Goal: Check status: Check status

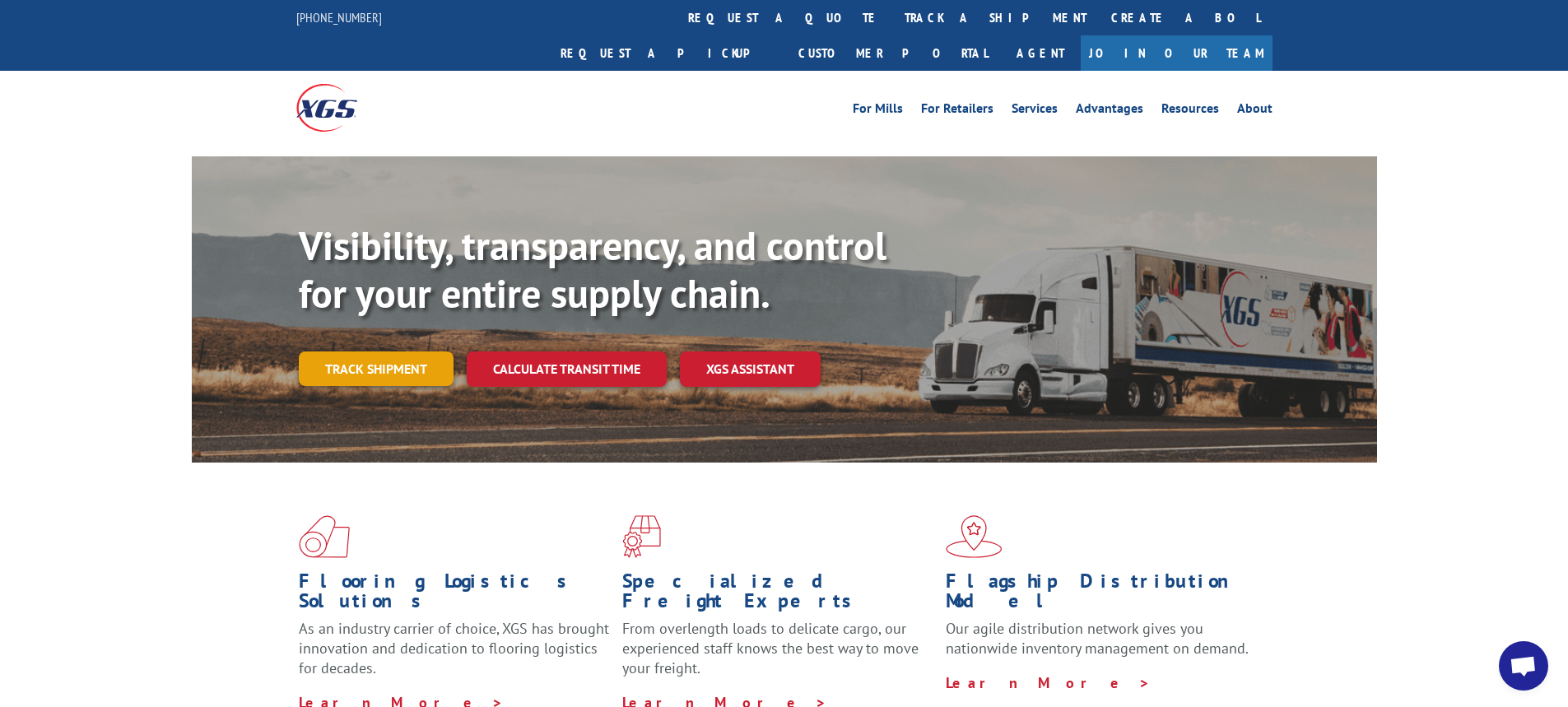
click at [415, 351] on link "Track shipment" at bounding box center [376, 368] width 155 height 35
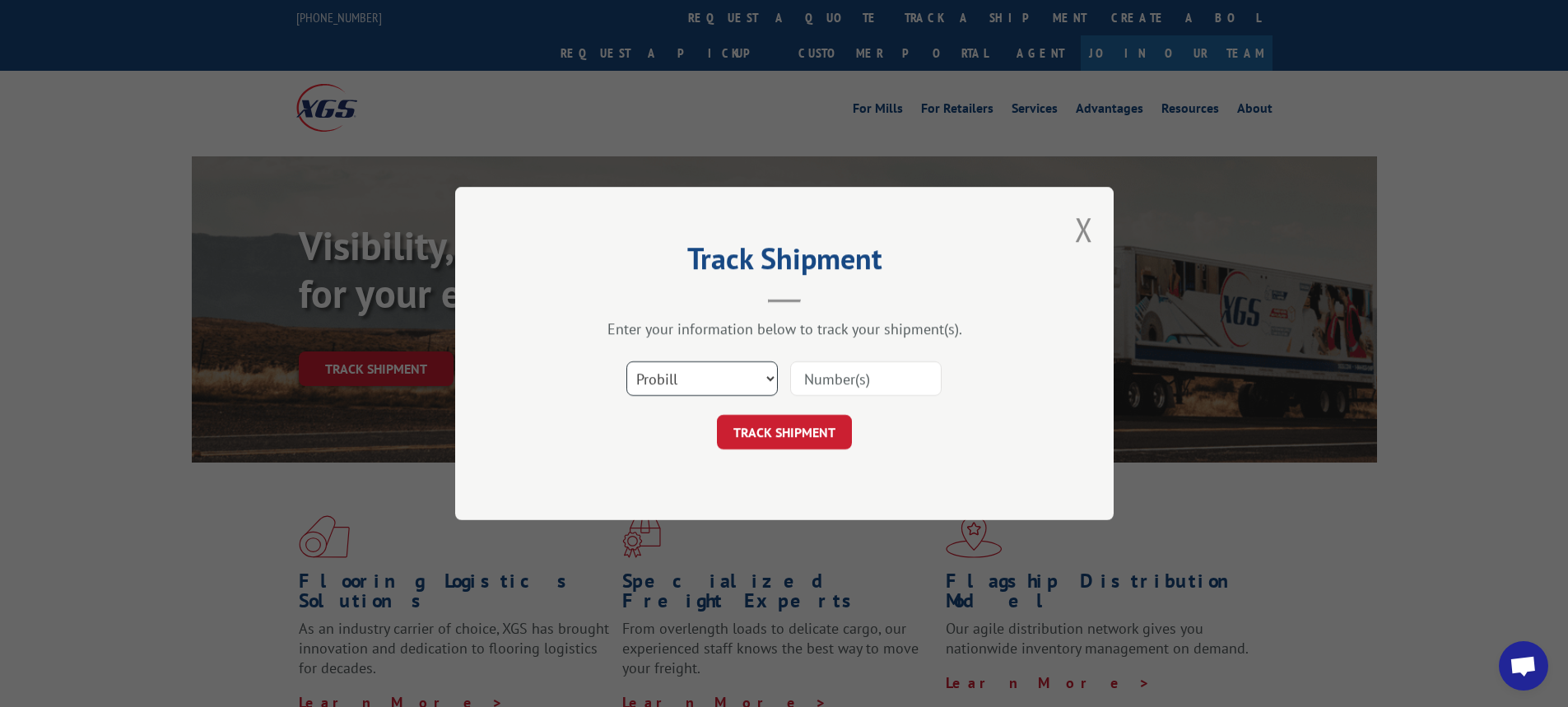
drag, startPoint x: 774, startPoint y: 380, endPoint x: 753, endPoint y: 386, distance: 21.8
click at [774, 380] on select "Select category... Probill BOL PO" at bounding box center [702, 378] width 152 height 35
select select "bol"
click at [627, 361] on select "Select category... Probill BOL PO" at bounding box center [702, 378] width 152 height 35
click at [822, 374] on input at bounding box center [866, 378] width 152 height 35
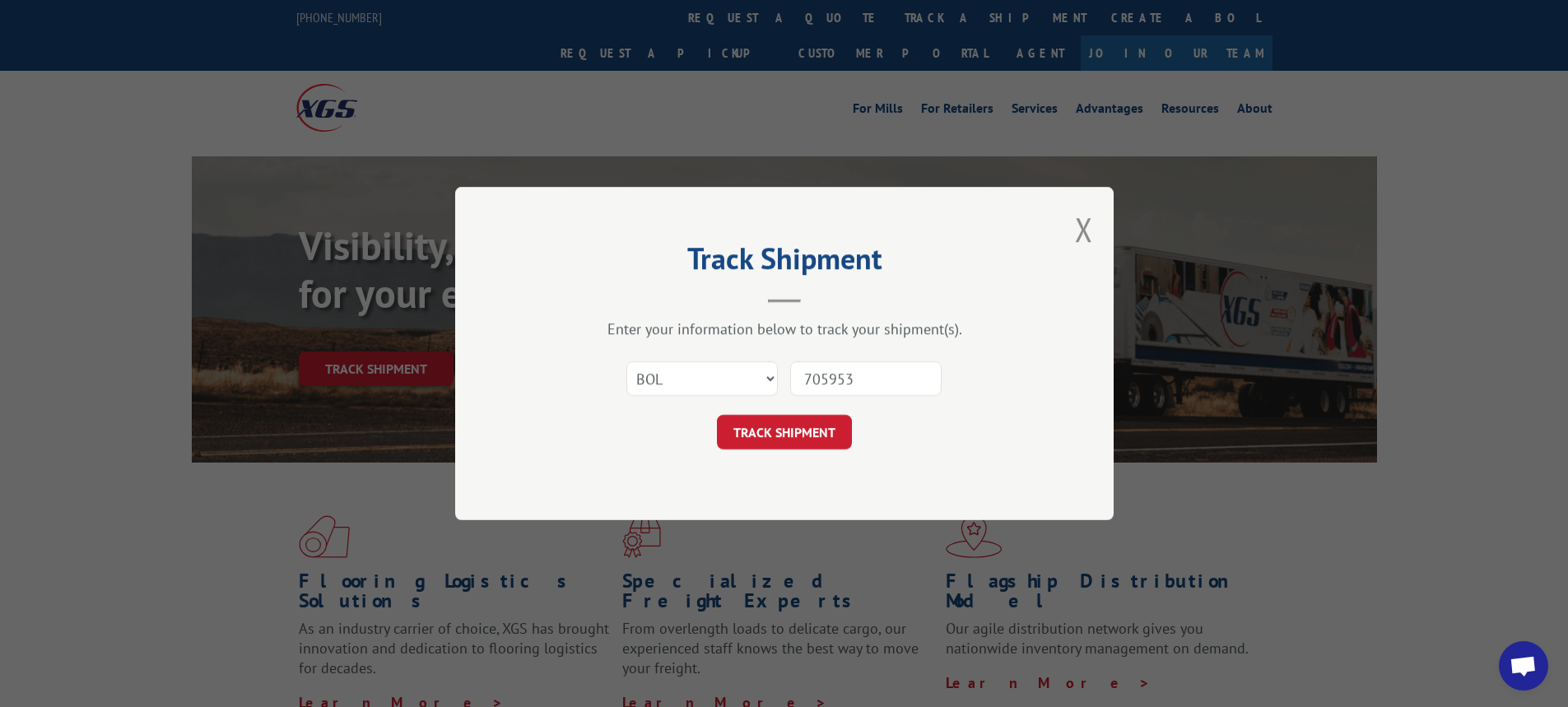
type input "7059539"
click button "TRACK SHIPMENT" at bounding box center [784, 432] width 135 height 35
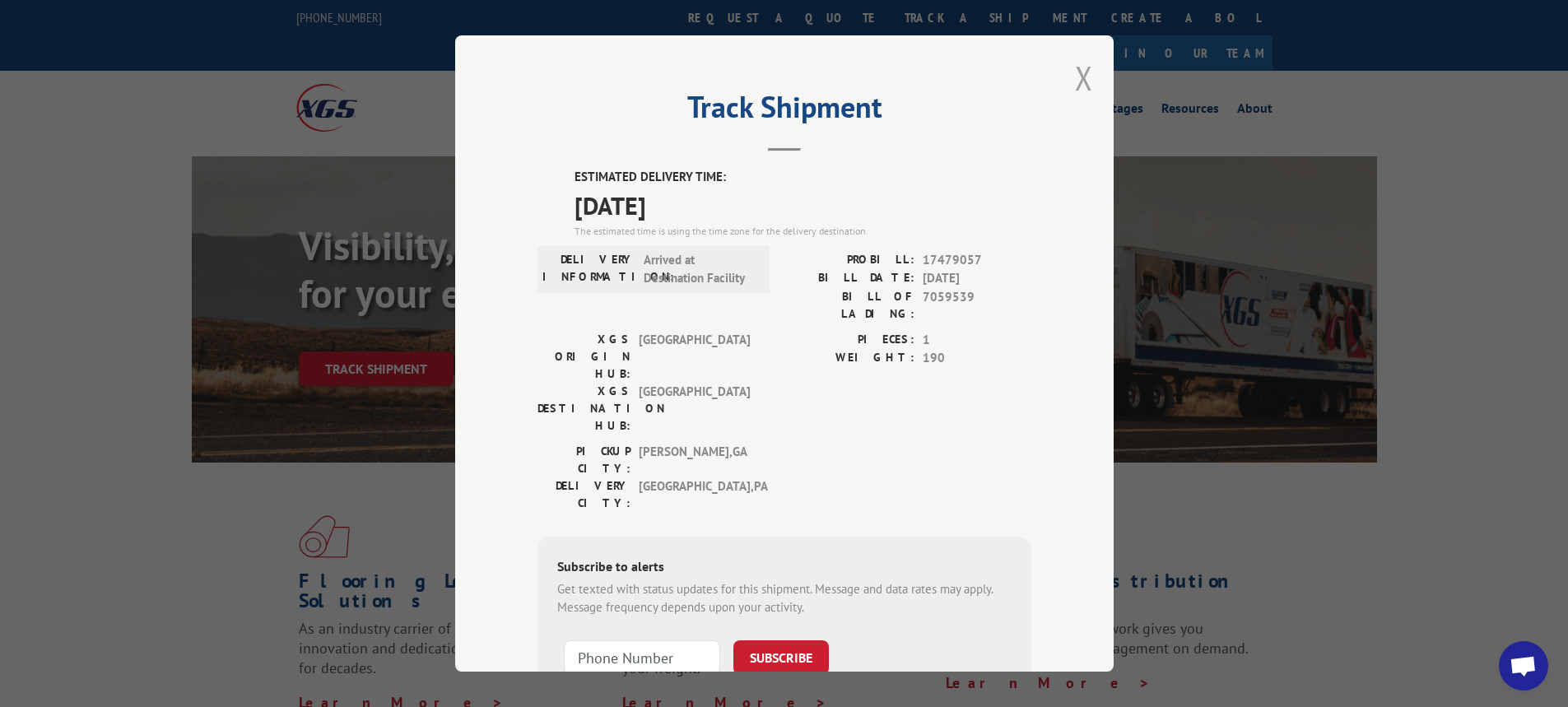
click at [1078, 70] on button "Close modal" at bounding box center [1084, 78] width 18 height 44
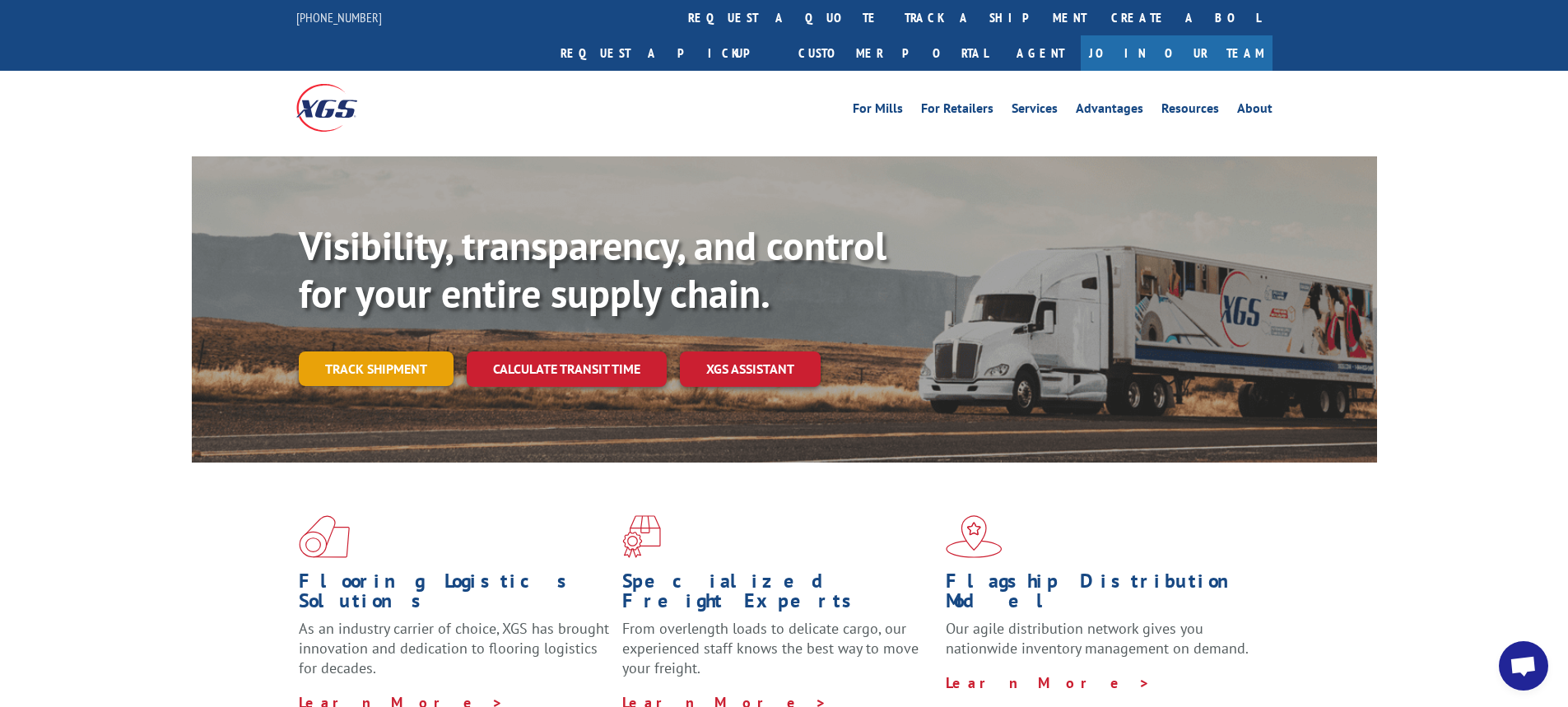
click at [371, 351] on link "Track shipment" at bounding box center [376, 368] width 155 height 35
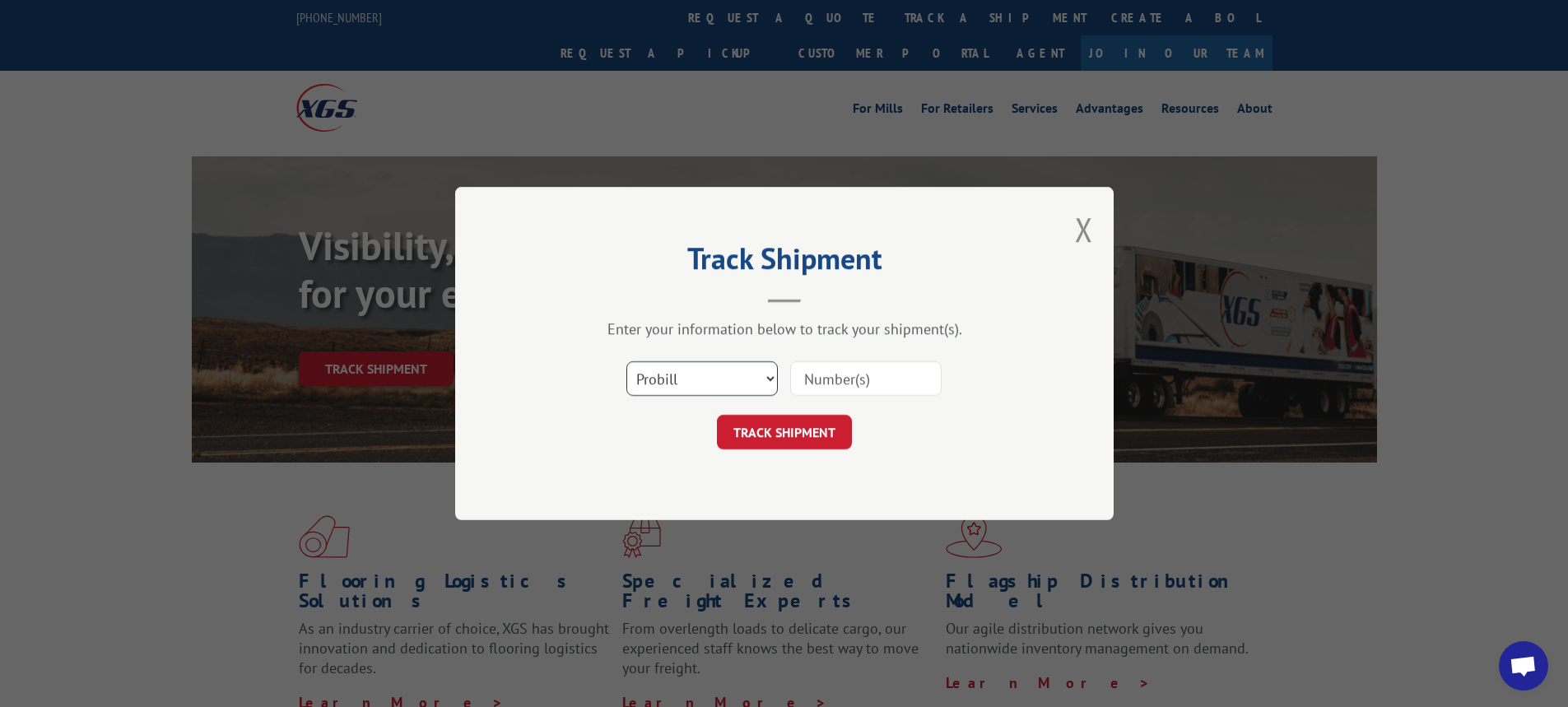
click at [771, 376] on select "Select category... Probill BOL PO" at bounding box center [702, 378] width 152 height 35
select select "bol"
click at [627, 361] on select "Select category... Probill BOL PO" at bounding box center [702, 378] width 152 height 35
click at [810, 382] on input at bounding box center [866, 378] width 152 height 35
type input "7060219"
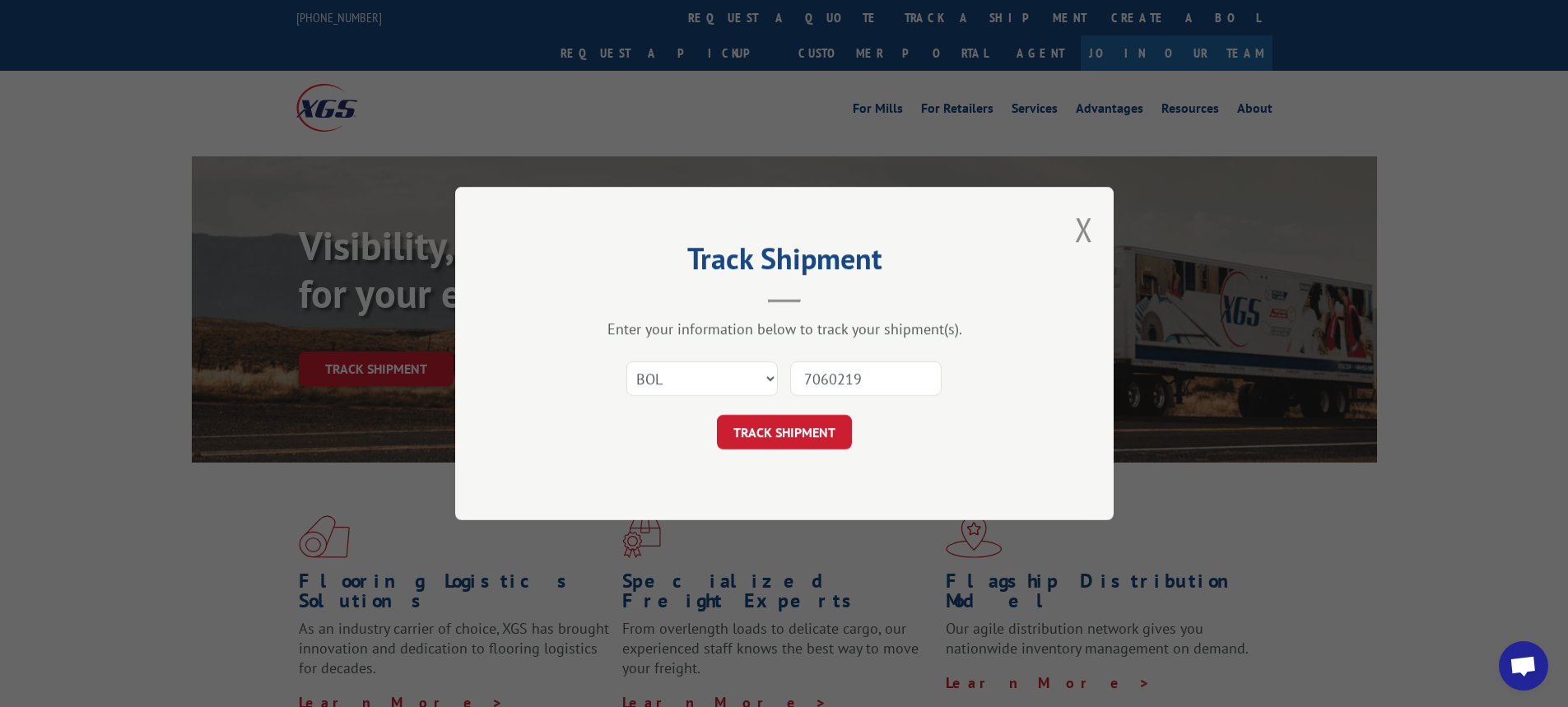
click button "TRACK SHIPMENT" at bounding box center [784, 432] width 135 height 35
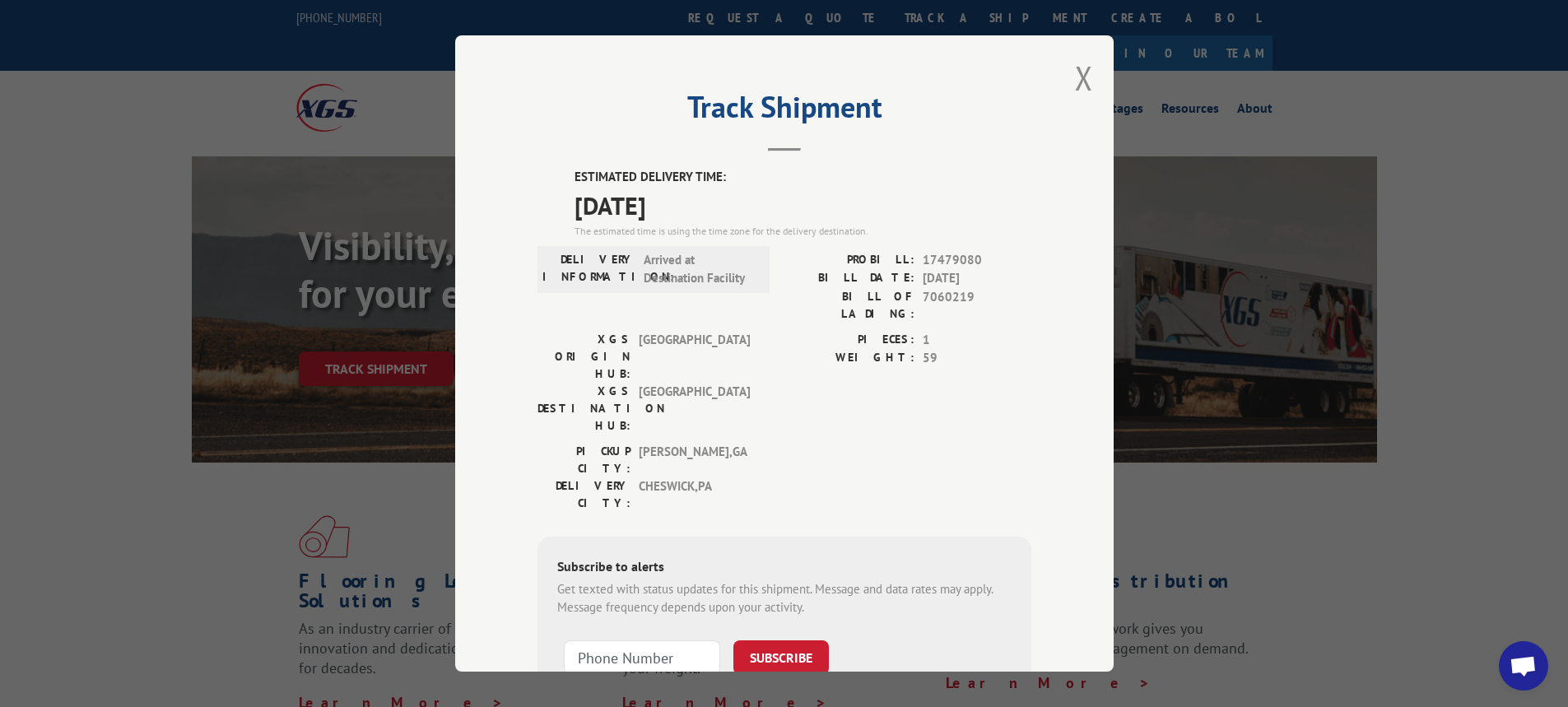
click at [1075, 67] on button "Close modal" at bounding box center [1084, 78] width 18 height 44
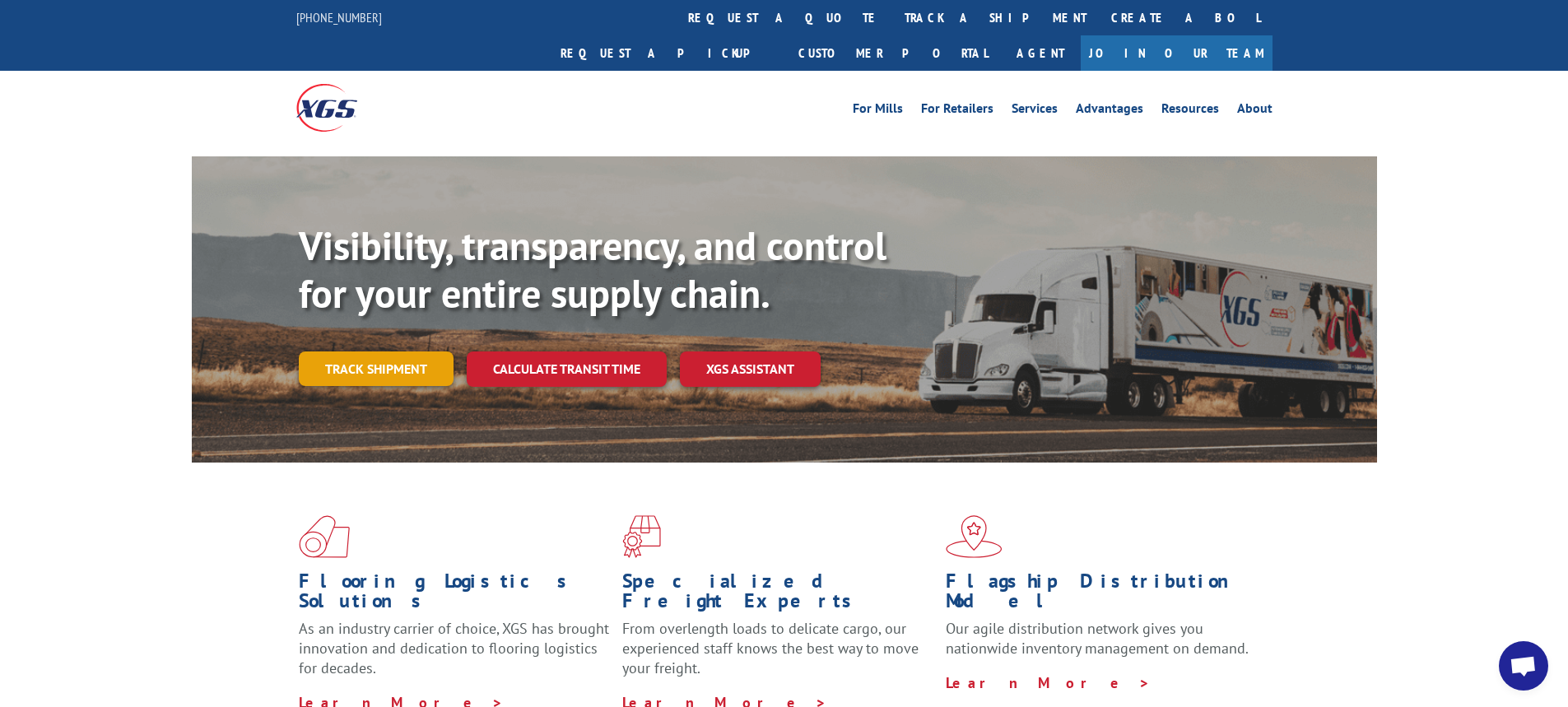
click at [374, 351] on link "Track shipment" at bounding box center [376, 368] width 155 height 35
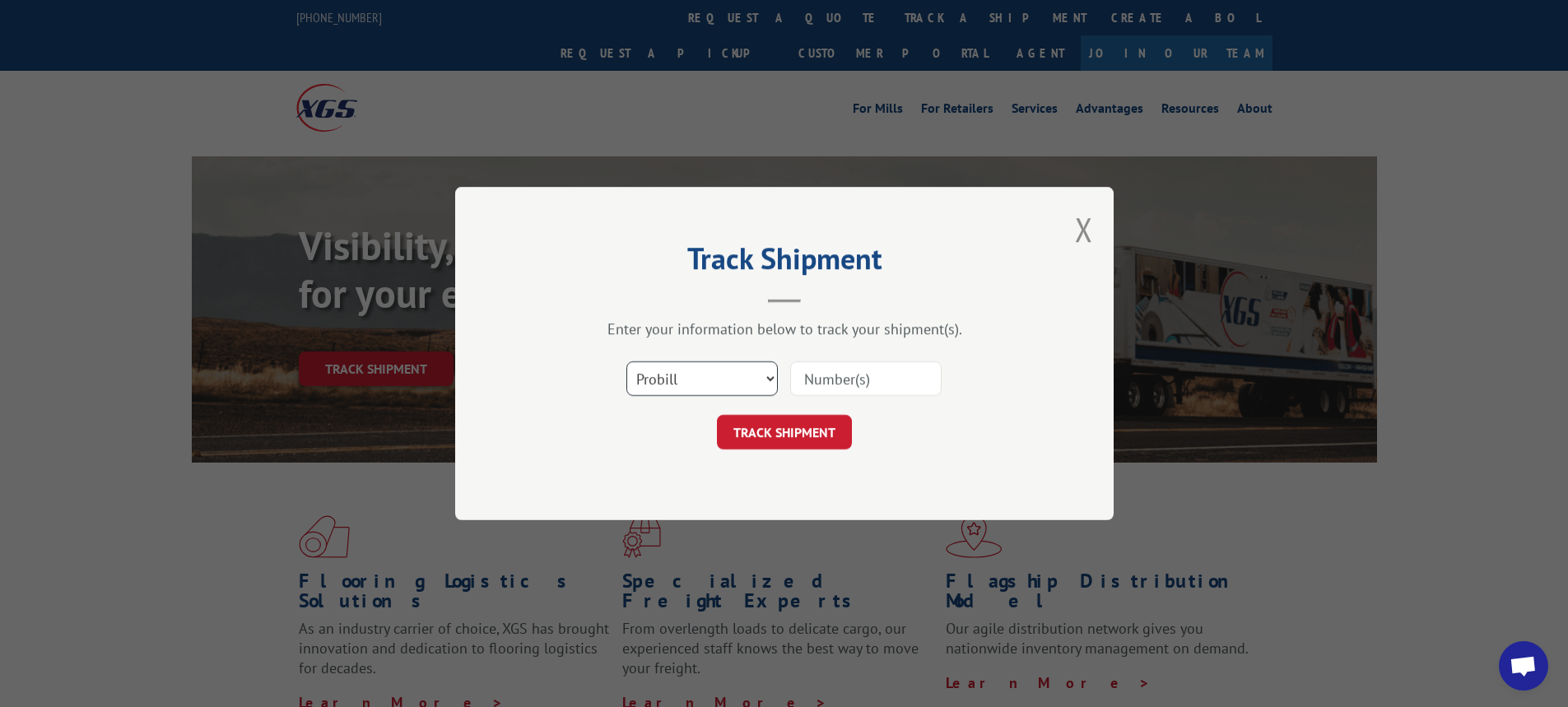
click at [770, 375] on select "Select category... Probill BOL PO" at bounding box center [702, 378] width 152 height 35
select select "bol"
click at [627, 361] on select "Select category... Probill BOL PO" at bounding box center [702, 378] width 152 height 35
click at [794, 378] on input at bounding box center [866, 378] width 152 height 35
type input "7063068"
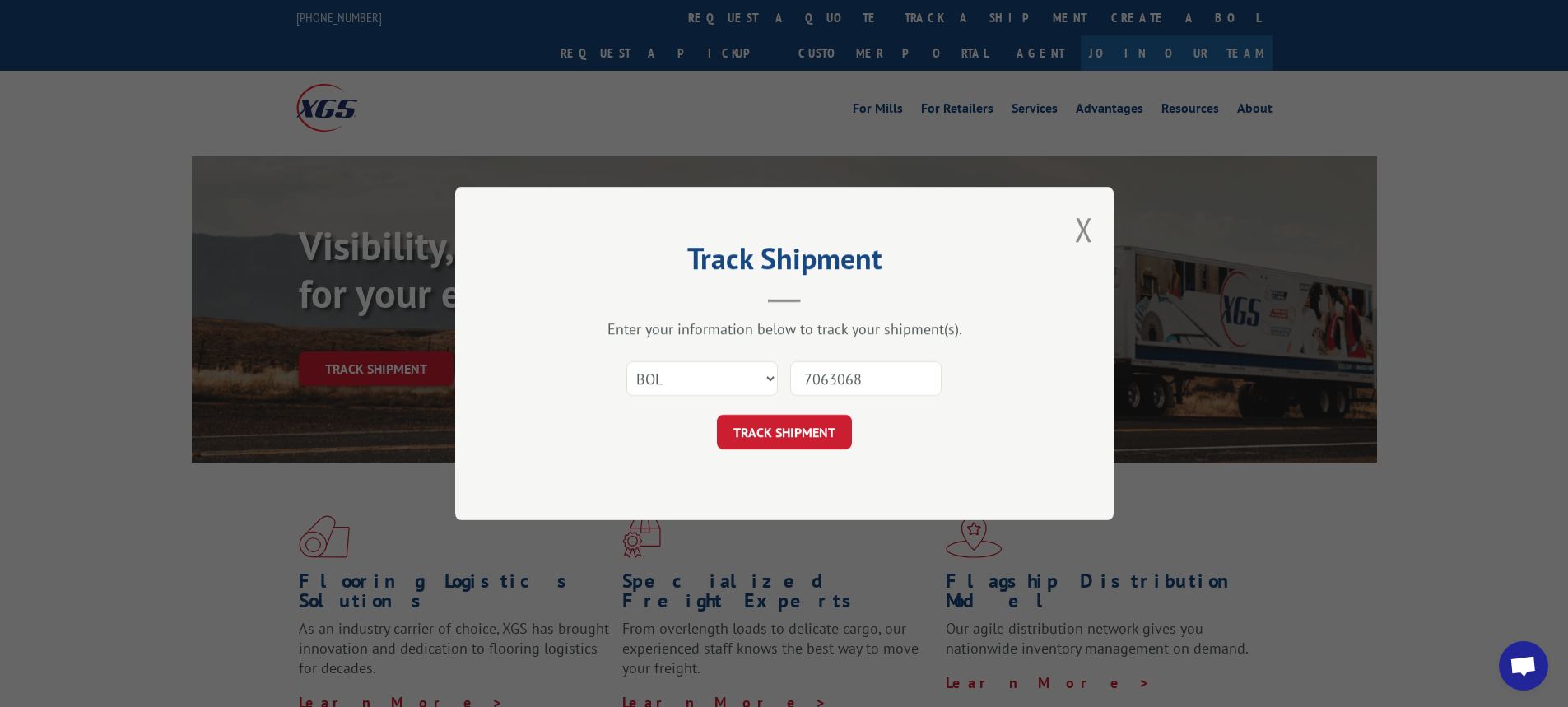
click button "TRACK SHIPMENT" at bounding box center [784, 432] width 135 height 35
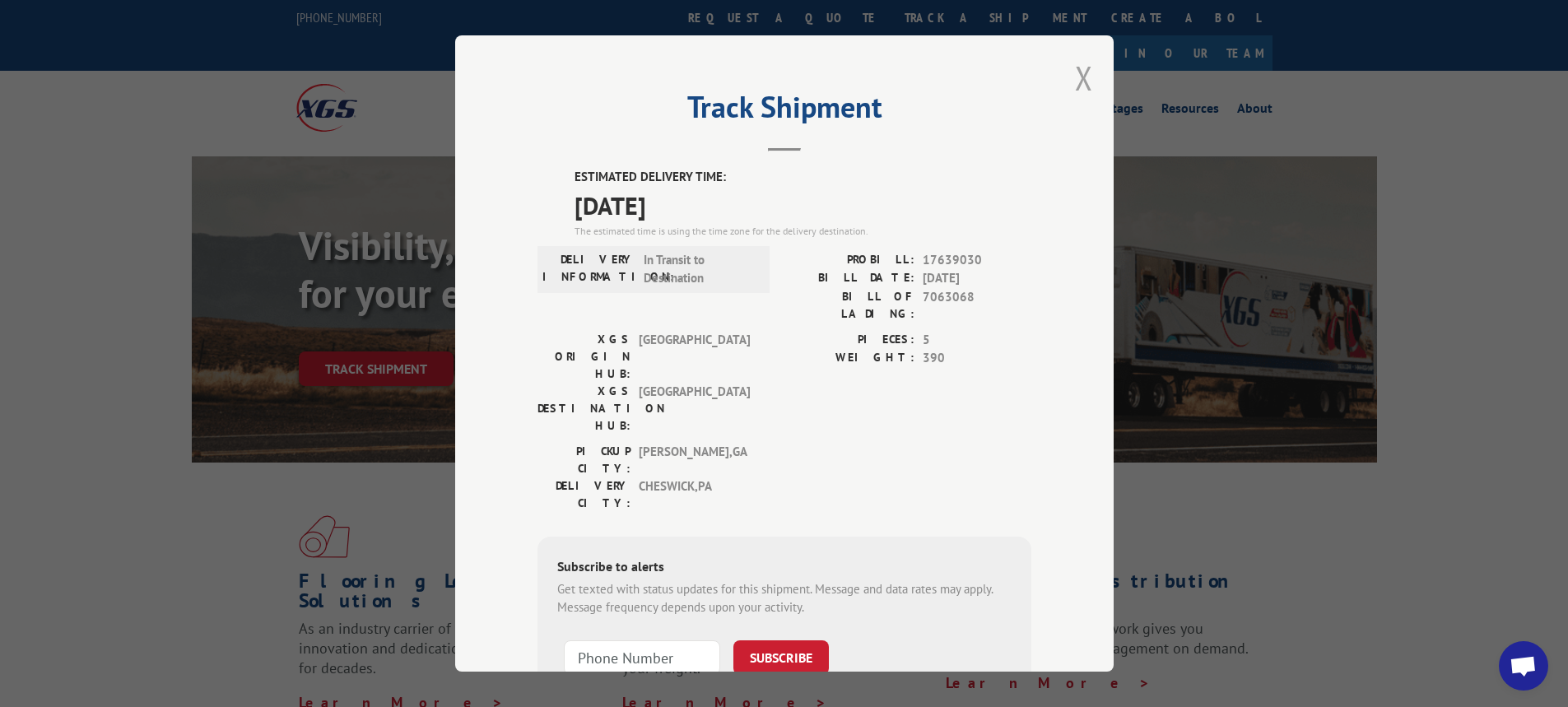
click at [1075, 73] on button "Close modal" at bounding box center [1084, 78] width 18 height 44
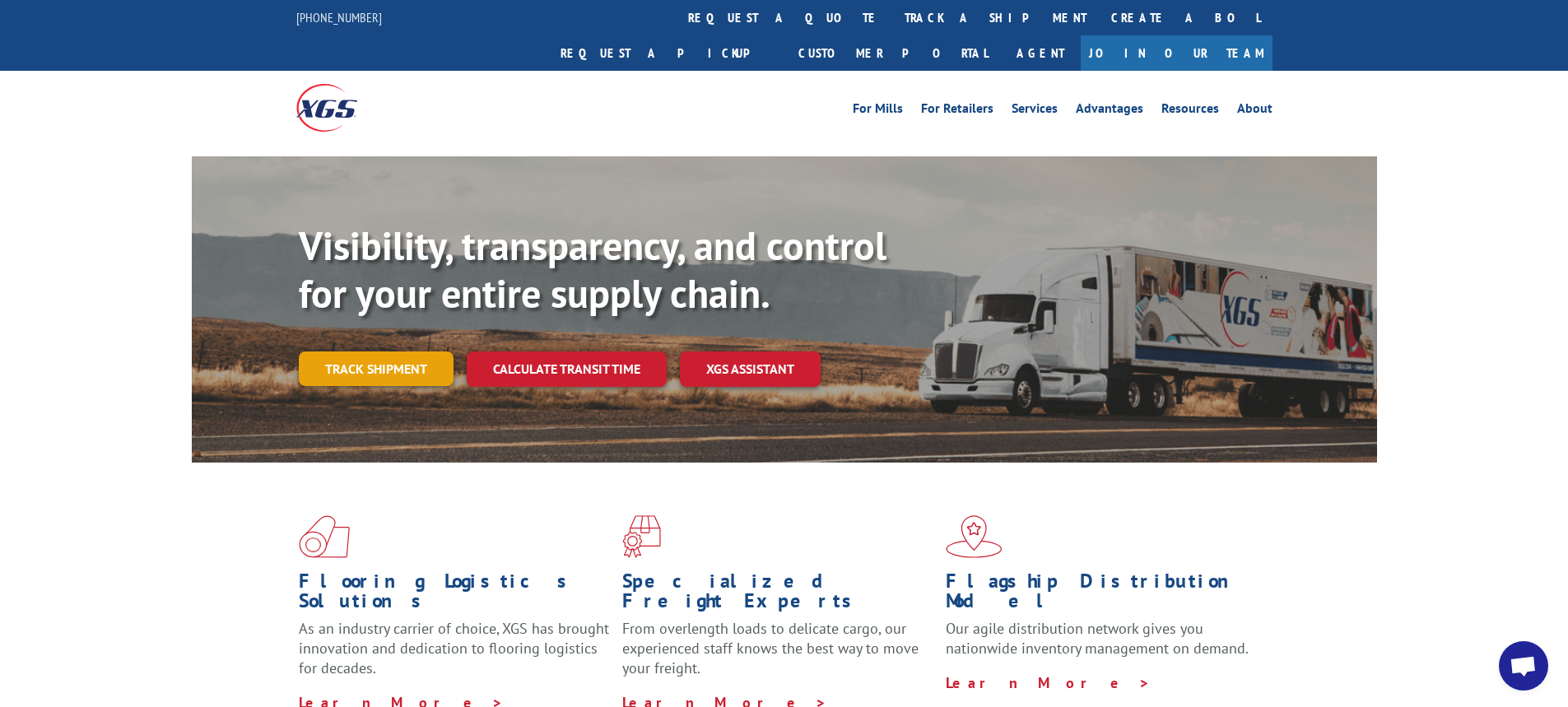
click at [390, 351] on link "Track shipment" at bounding box center [376, 368] width 155 height 35
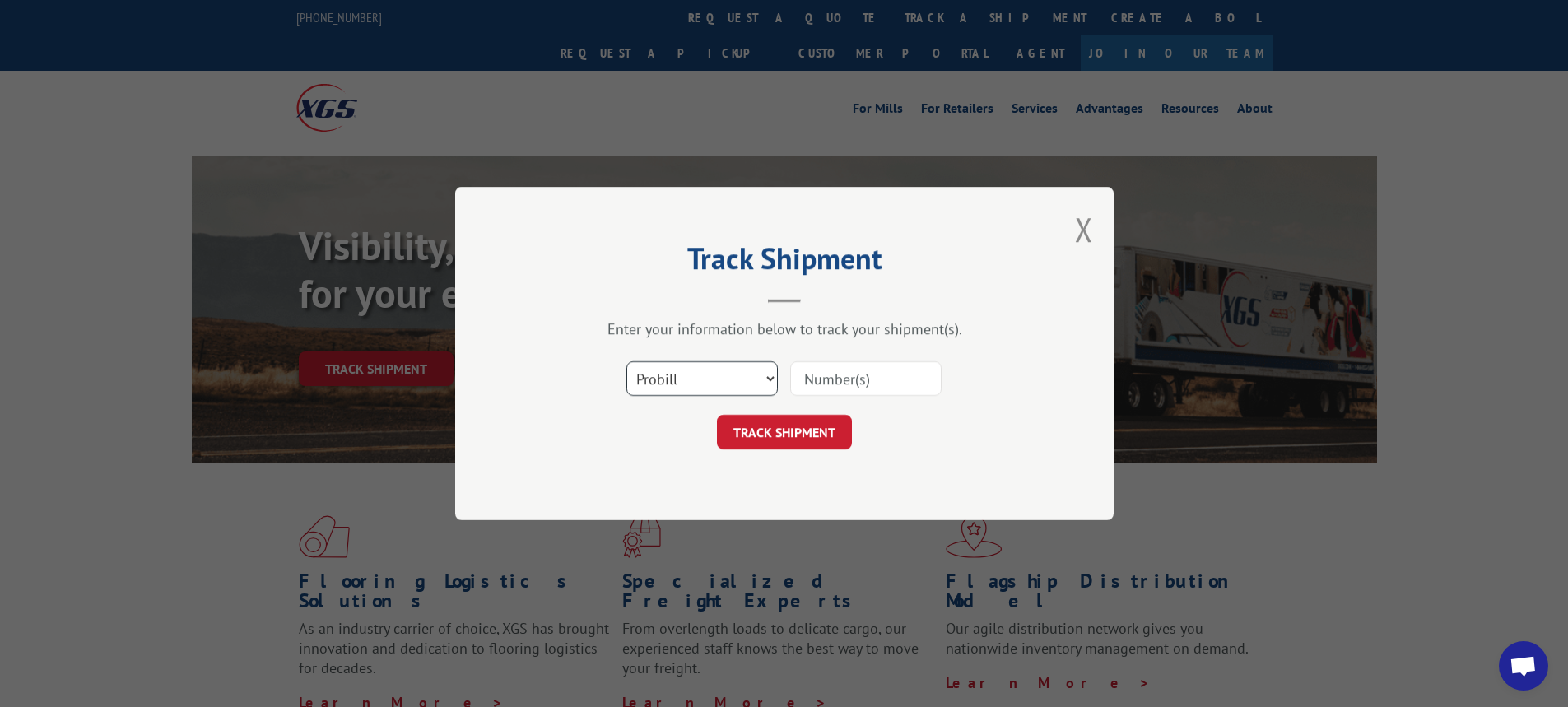
click at [769, 377] on select "Select category... Probill BOL PO" at bounding box center [702, 378] width 152 height 35
select select "bol"
click at [627, 361] on select "Select category... Probill BOL PO" at bounding box center [702, 378] width 152 height 35
click at [832, 368] on input at bounding box center [866, 378] width 152 height 35
type input "7042645"
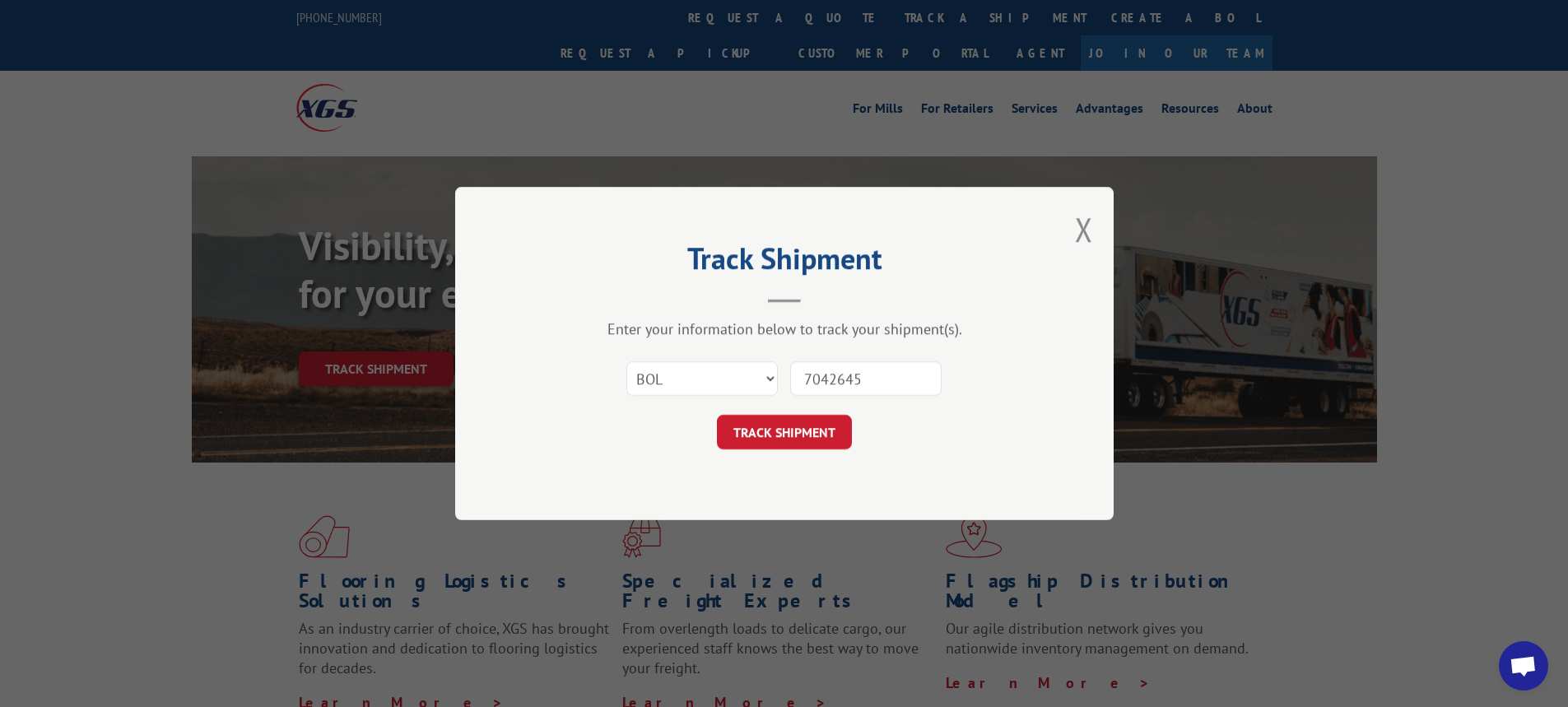
click button "TRACK SHIPMENT" at bounding box center [784, 432] width 135 height 35
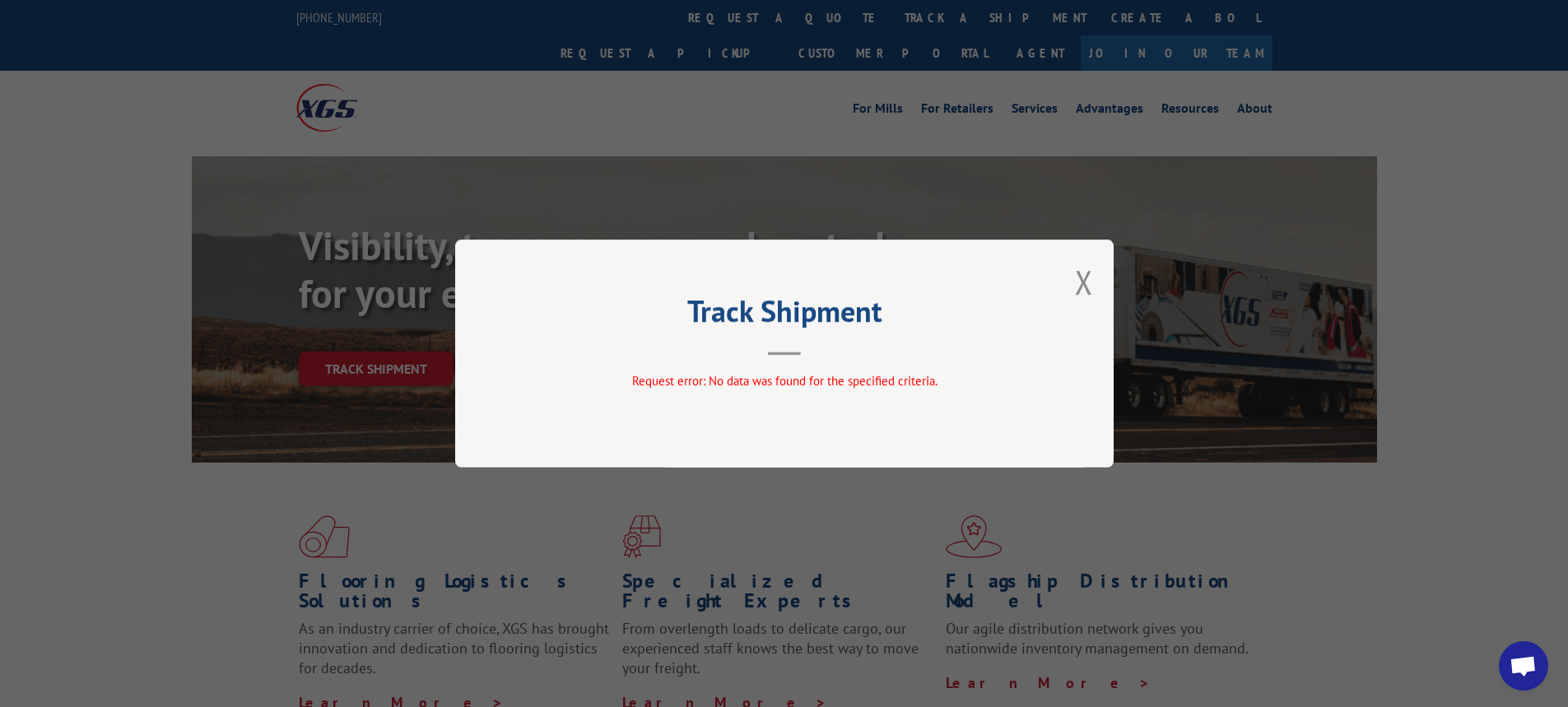
click at [1098, 278] on div "Track Shipment Request error: No data was found for the specified criteria." at bounding box center [784, 354] width 659 height 228
click at [1080, 292] on button "Close modal" at bounding box center [1084, 282] width 18 height 44
